Goal: Task Accomplishment & Management: Use online tool/utility

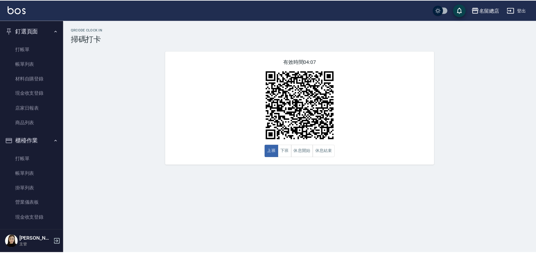
scroll to position [106, 0]
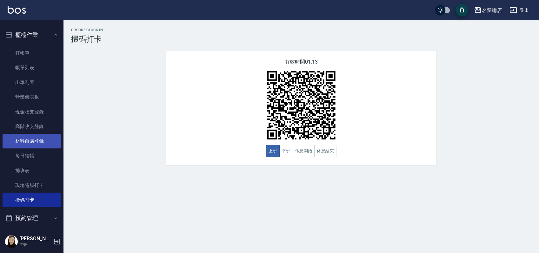
click at [32, 140] on link "材料自購登錄" at bounding box center [32, 141] width 58 height 15
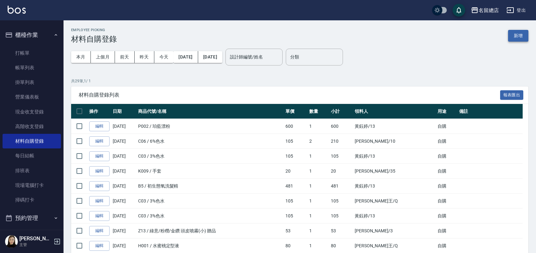
click at [514, 37] on button "新增" at bounding box center [518, 36] width 20 height 12
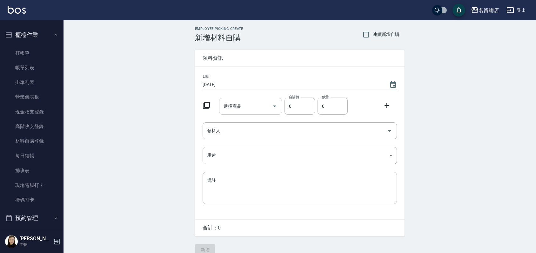
click at [238, 104] on div "選擇商品 選擇商品" at bounding box center [250, 106] width 63 height 17
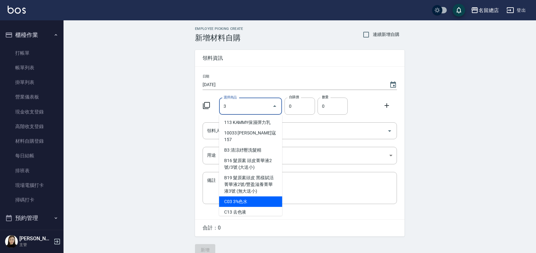
click at [246, 196] on li "C03 3%色水" at bounding box center [250, 201] width 63 height 10
type input "3%色水"
type input "105"
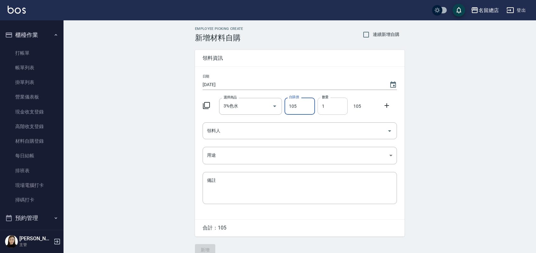
click at [331, 98] on input "1" at bounding box center [333, 106] width 30 height 17
type input "02"
click at [237, 129] on input "領料人" at bounding box center [295, 130] width 179 height 11
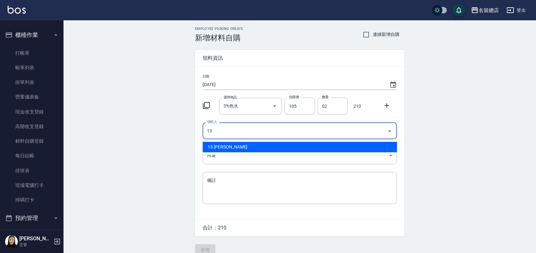
click at [251, 146] on li "13 [PERSON_NAME]" at bounding box center [300, 147] width 194 height 10
type input "13 [PERSON_NAME]"
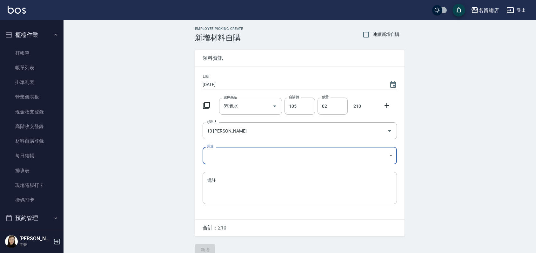
click at [250, 150] on body "名留總店 登出 釘選頁面 打帳單 帳單列表 材料自購登錄 現金收支登錄 店家日報表 商品列表 櫃檯作業 打帳單 帳單列表 掛單列表 營業儀表板 現金收支登錄 …" at bounding box center [268, 131] width 536 height 262
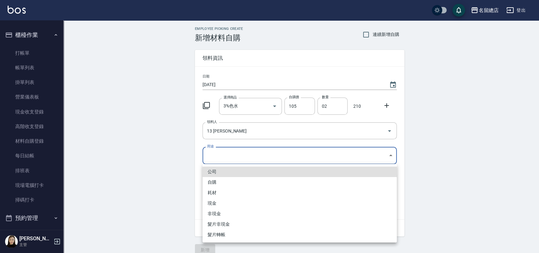
click at [227, 182] on li "自購" at bounding box center [300, 182] width 194 height 10
type input "自購"
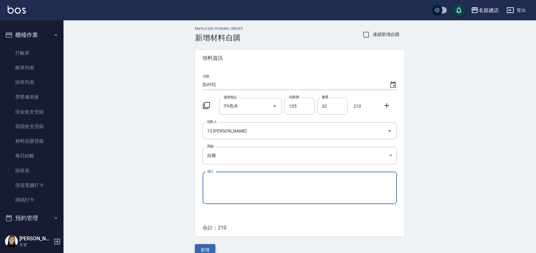
click at [201, 246] on button "新增" at bounding box center [205, 250] width 20 height 12
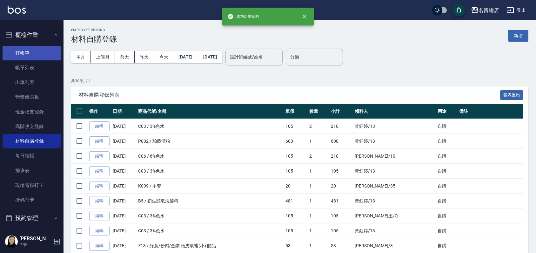
click at [30, 46] on link "打帳單" at bounding box center [32, 53] width 58 height 15
